Goal: Task Accomplishment & Management: Use online tool/utility

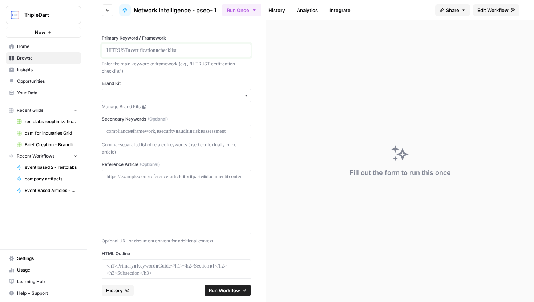
click at [142, 52] on p at bounding box center [176, 50] width 140 height 7
click at [146, 134] on p at bounding box center [176, 131] width 140 height 7
paste div
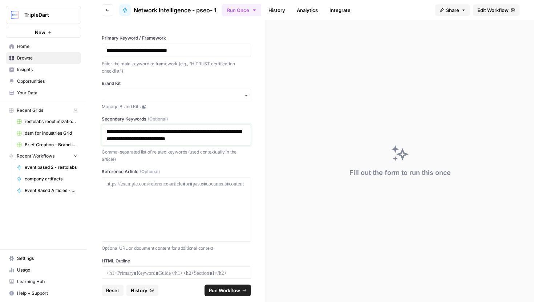
click at [186, 132] on p "**********" at bounding box center [176, 135] width 140 height 15
click at [157, 140] on p "**********" at bounding box center [176, 135] width 140 height 15
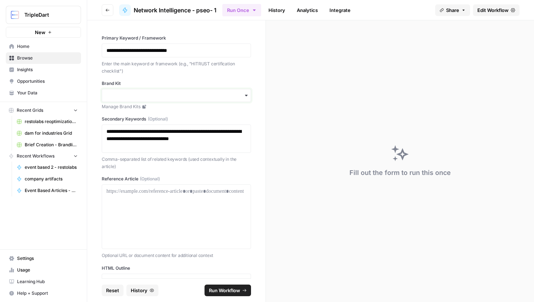
click at [188, 92] on input "Brand Kit" at bounding box center [176, 95] width 140 height 7
type input "netwo"
click at [168, 112] on div "Network Intelligence" at bounding box center [176, 115] width 149 height 14
click at [178, 192] on p at bounding box center [176, 191] width 140 height 7
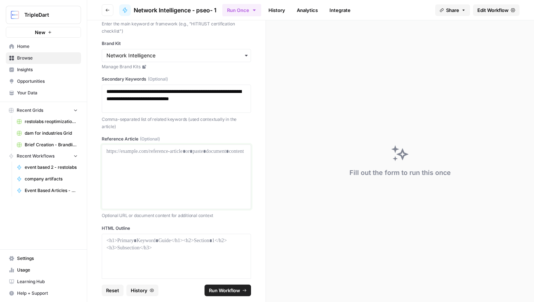
scroll to position [51, 0]
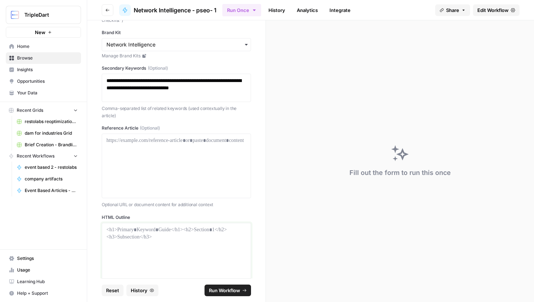
click at [198, 258] on div at bounding box center [176, 255] width 140 height 58
click at [178, 224] on div at bounding box center [176, 255] width 149 height 65
click at [184, 227] on p at bounding box center [176, 229] width 140 height 7
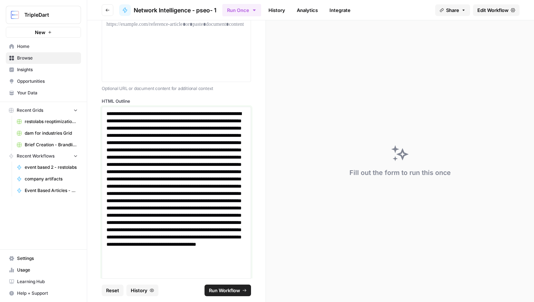
scroll to position [0, 0]
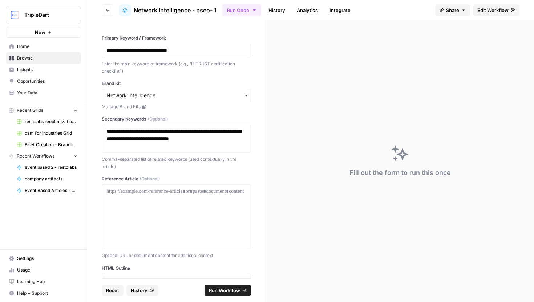
click at [236, 291] on span "Run Workflow" at bounding box center [224, 290] width 31 height 7
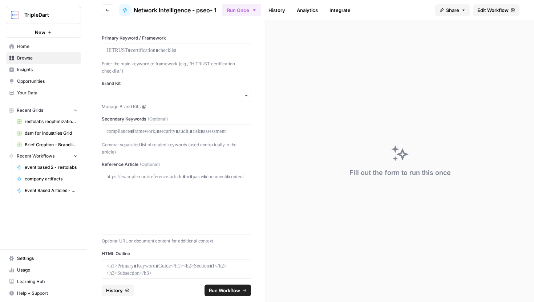
scroll to position [71, 0]
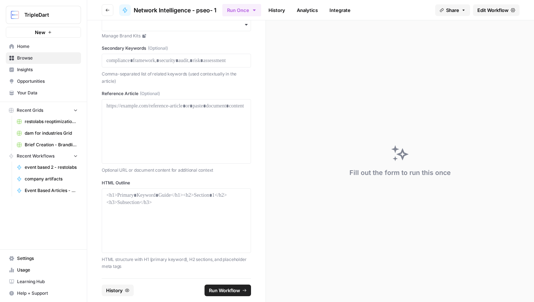
click at [275, 8] on link "History" at bounding box center [276, 10] width 25 height 12
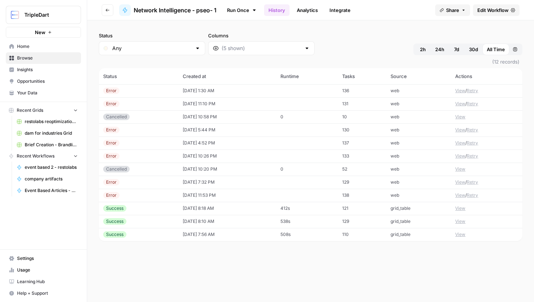
click at [212, 92] on td "[DATE] 1:30 AM" at bounding box center [227, 90] width 98 height 13
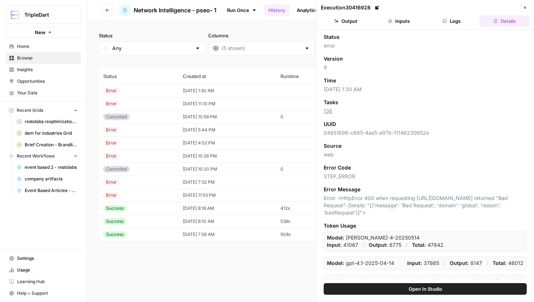
click at [417, 21] on button "Inputs" at bounding box center [399, 21] width 50 height 12
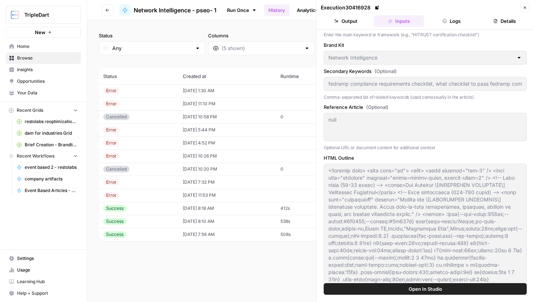
scroll to position [31, 0]
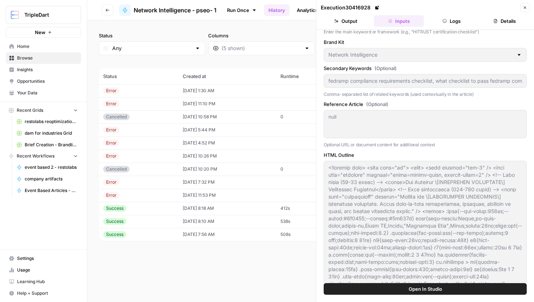
click at [410, 220] on div at bounding box center [425, 237] width 203 height 152
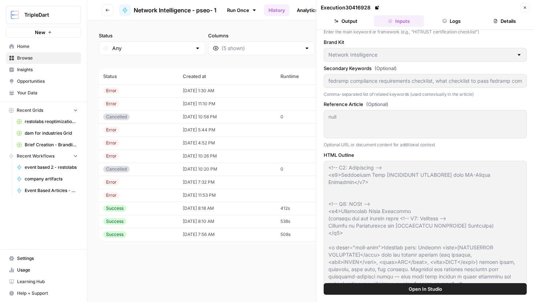
scroll to position [74, 0]
